Goal: Task Accomplishment & Management: Use online tool/utility

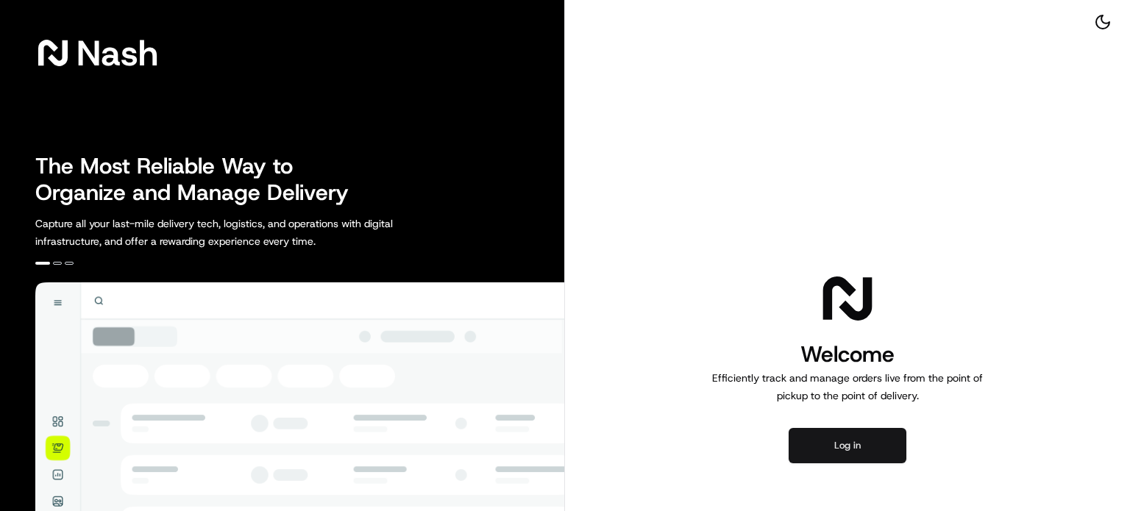
click at [874, 444] on button "Log in" at bounding box center [848, 445] width 118 height 35
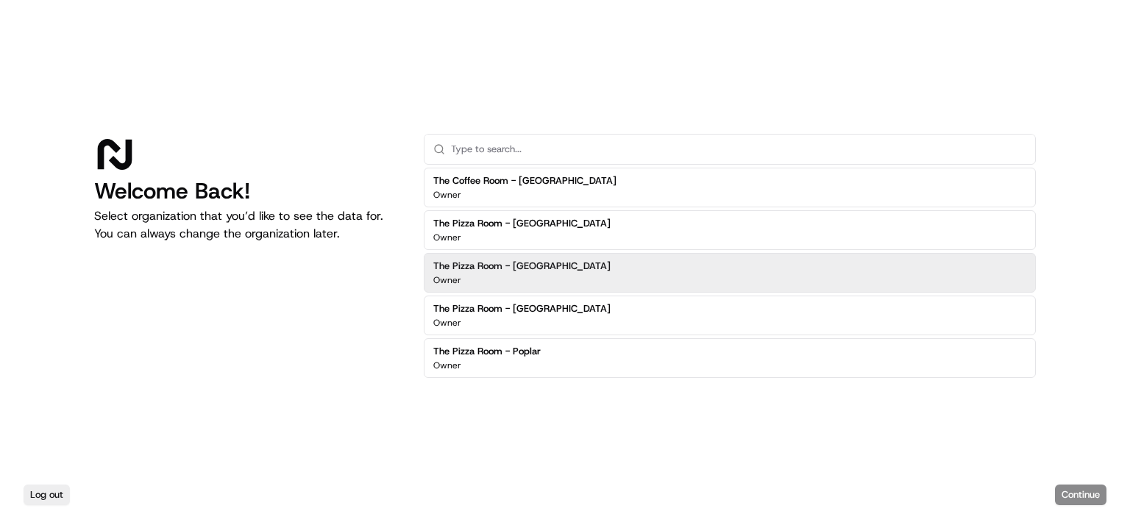
click at [548, 260] on h2 "The Pizza Room - [GEOGRAPHIC_DATA]" at bounding box center [521, 266] width 177 height 13
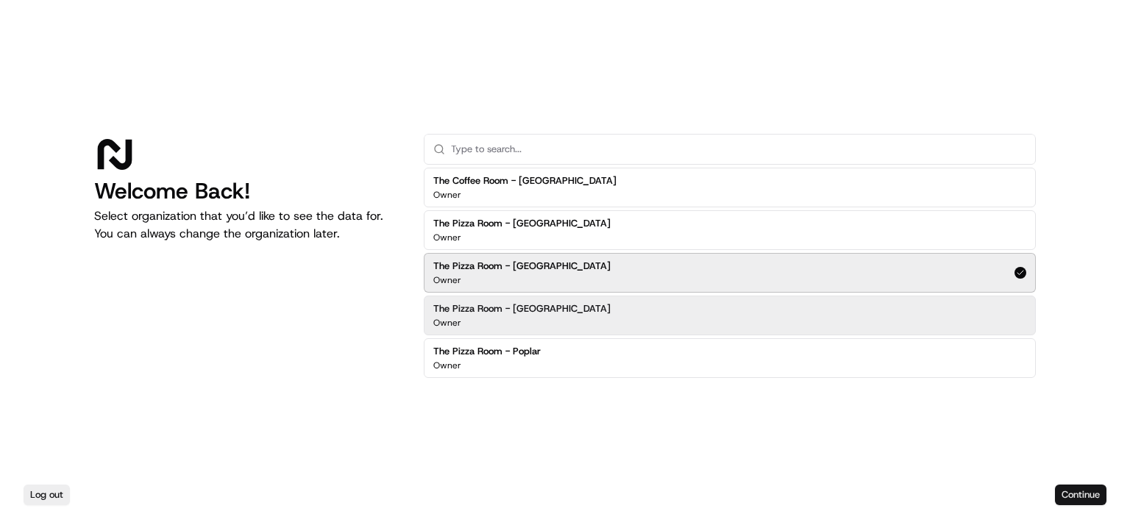
click at [1078, 494] on button "Continue" at bounding box center [1081, 495] width 52 height 21
